Goal: Information Seeking & Learning: Learn about a topic

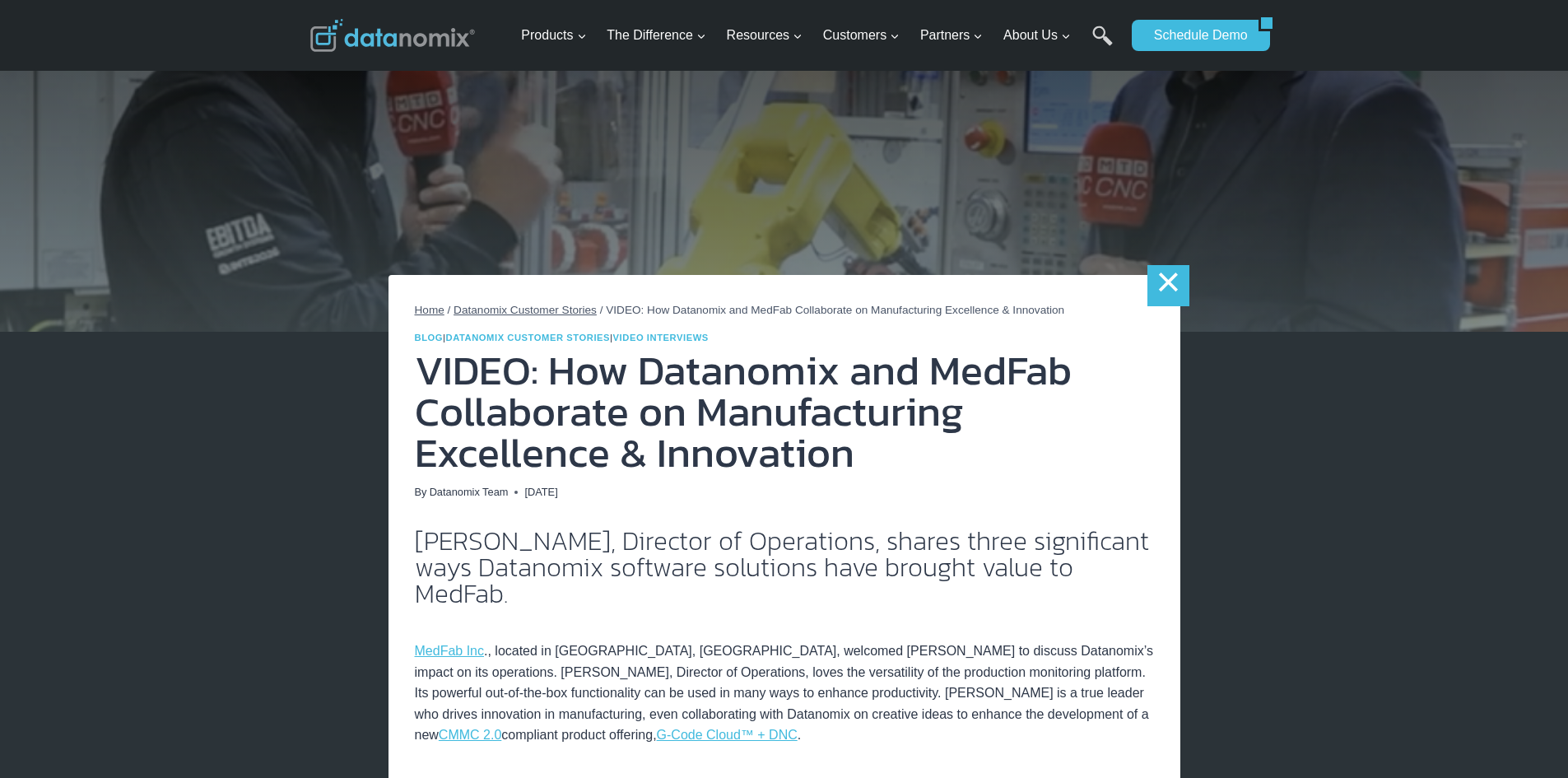
click at [1170, 287] on link "×" at bounding box center [1168, 286] width 41 height 41
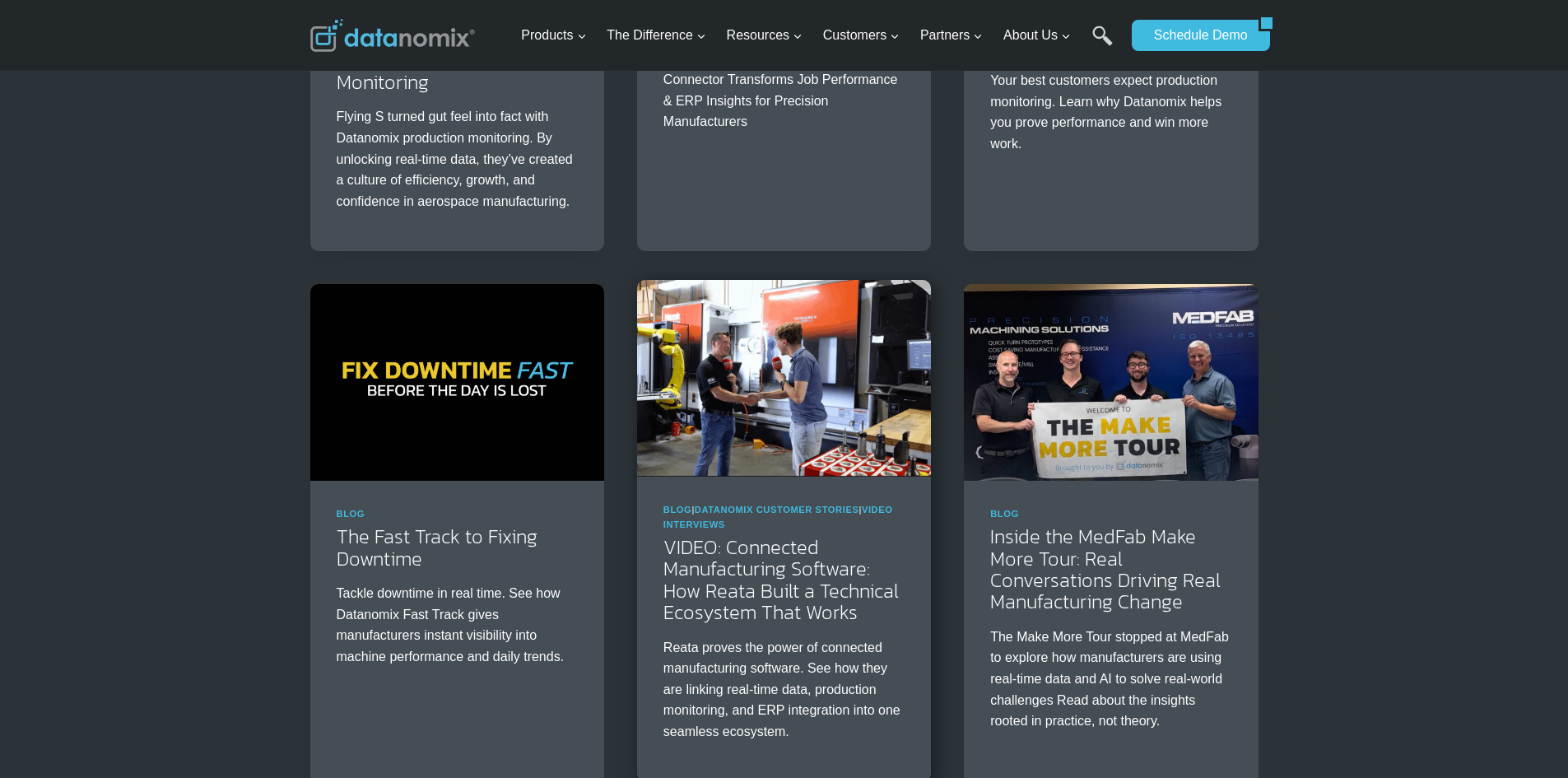
scroll to position [659, 0]
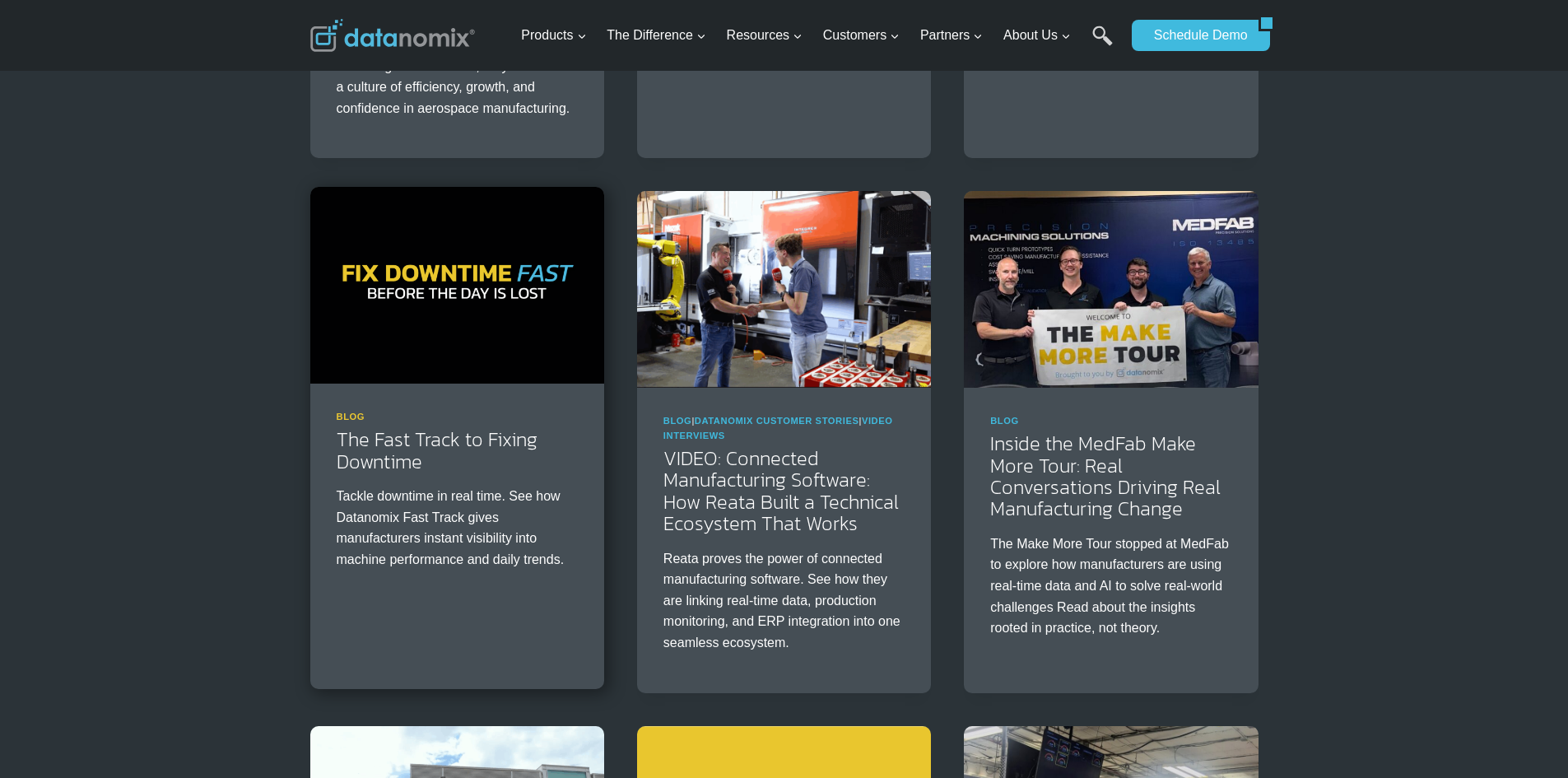
click at [355, 415] on link "Blog" at bounding box center [350, 417] width 29 height 10
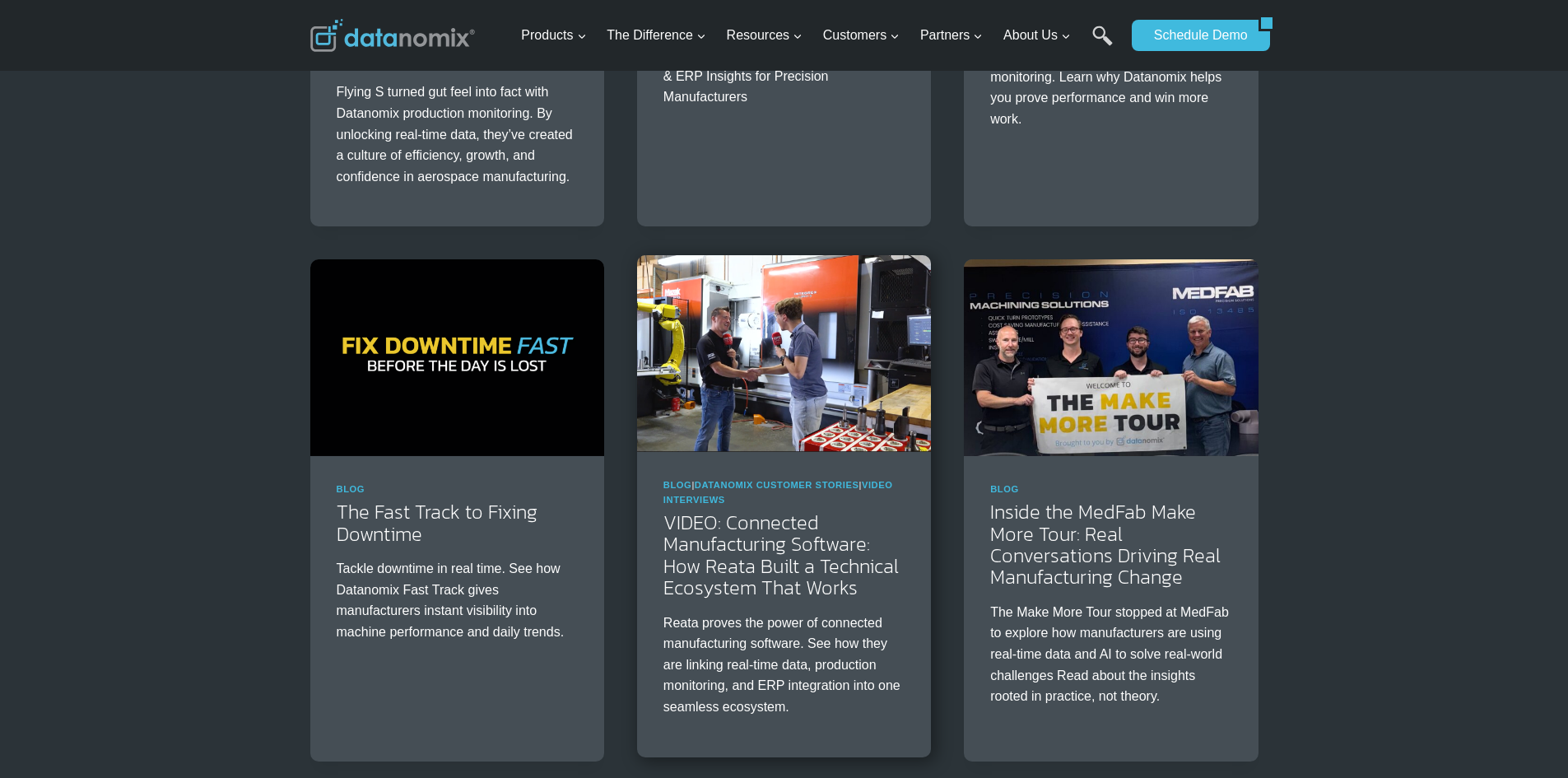
scroll to position [659, 0]
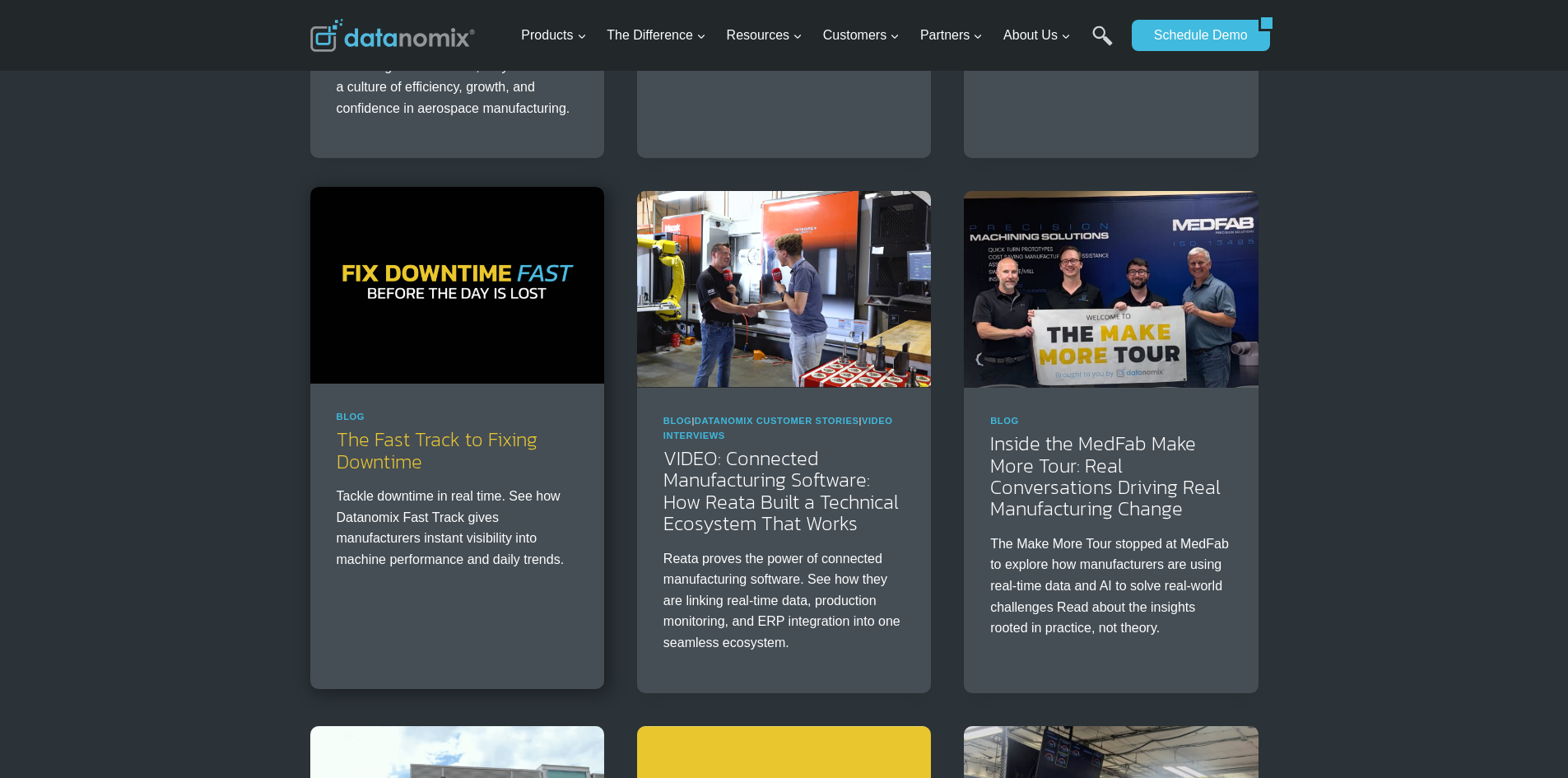
click at [374, 441] on link "The Fast Track to Fixing Downtime" at bounding box center [437, 450] width 200 height 51
